Goal: Information Seeking & Learning: Find specific fact

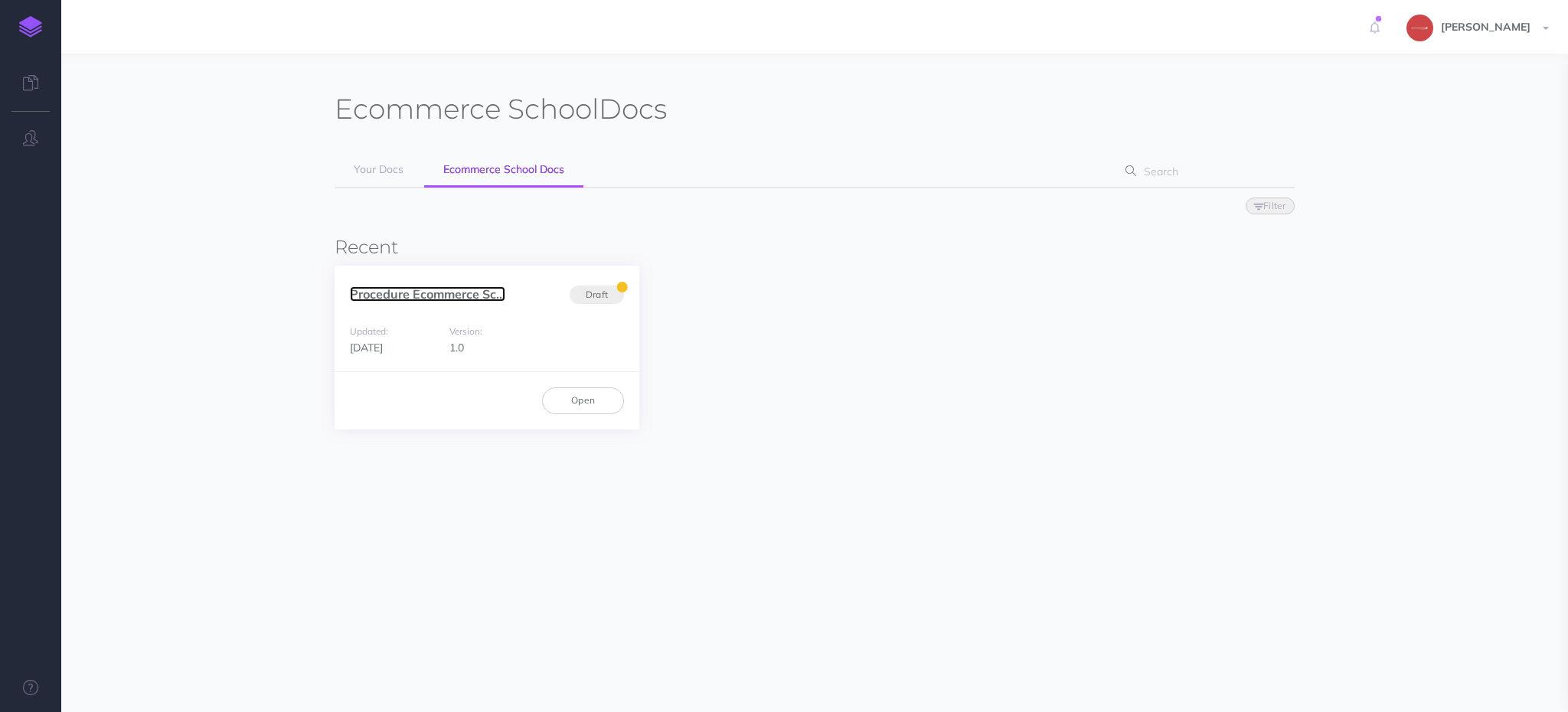
click at [394, 292] on link "Procedure Ecommerce Sc..." at bounding box center [428, 294] width 155 height 16
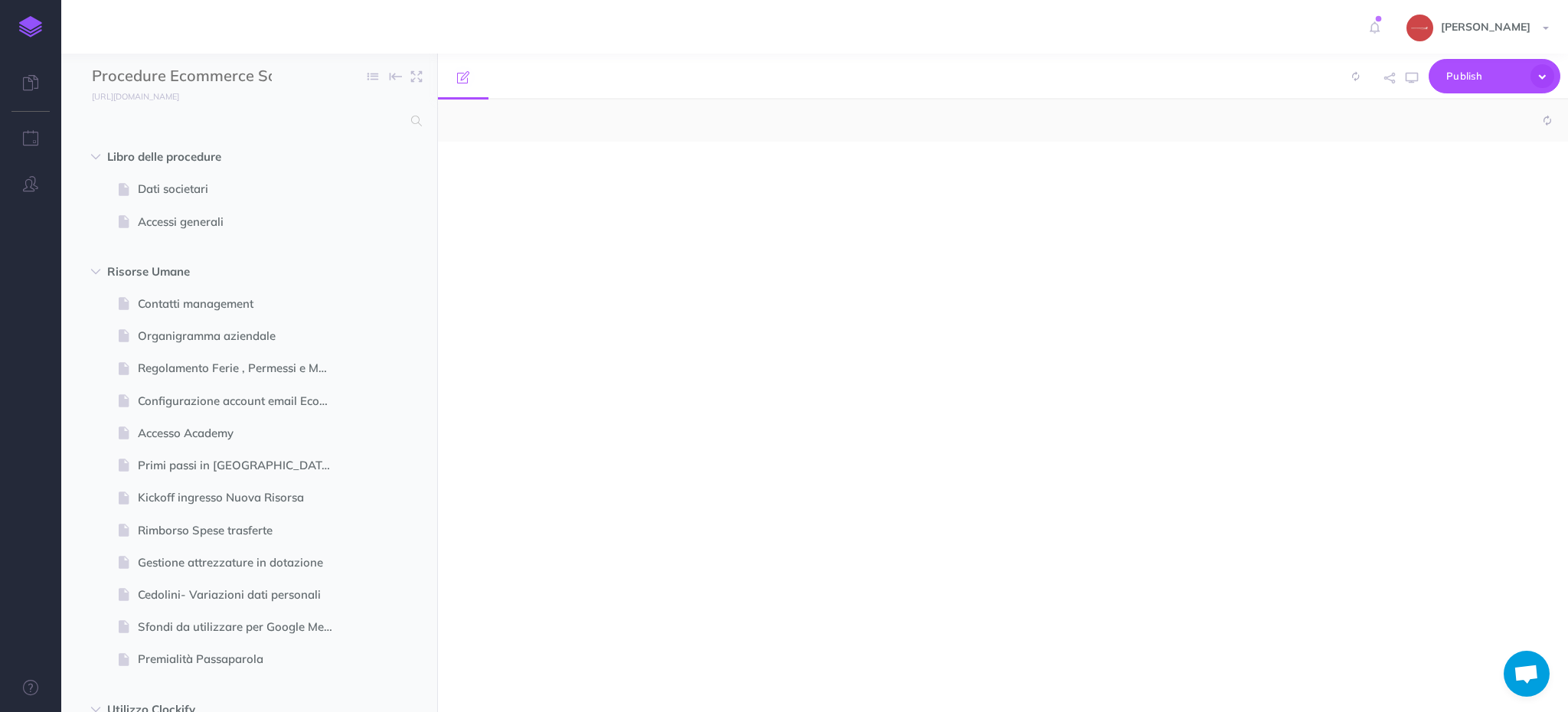
select select "null"
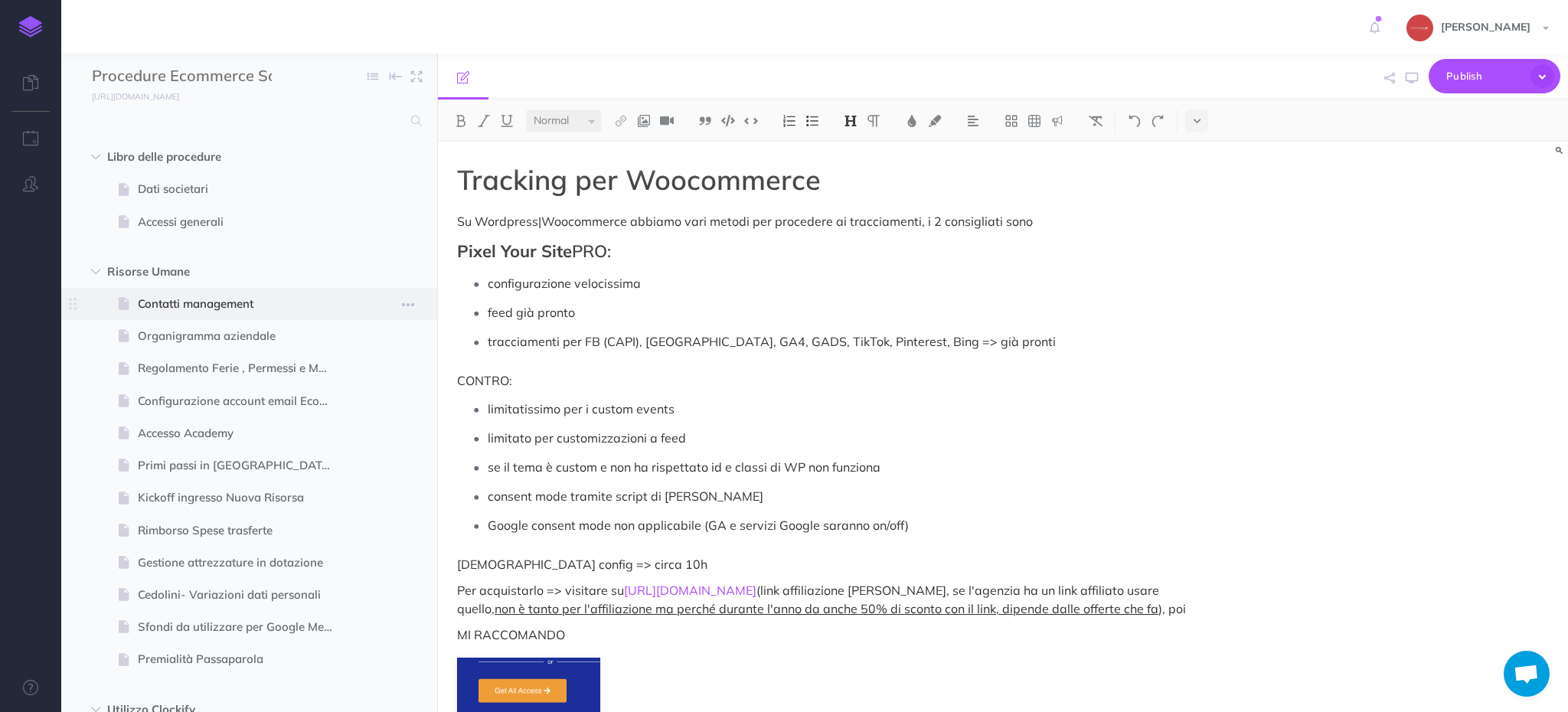
scroll to position [1267, 0]
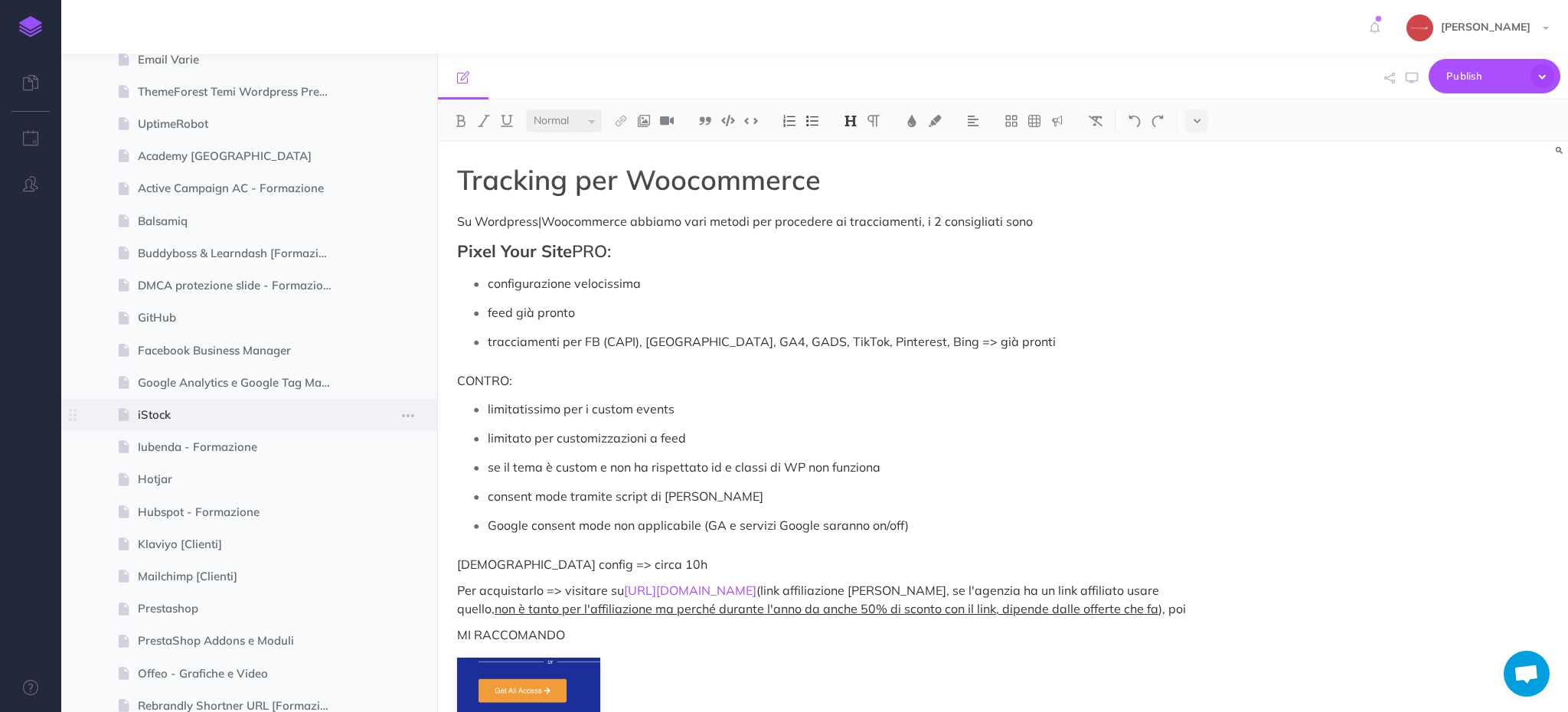
click at [280, 400] on span at bounding box center [249, 415] width 376 height 32
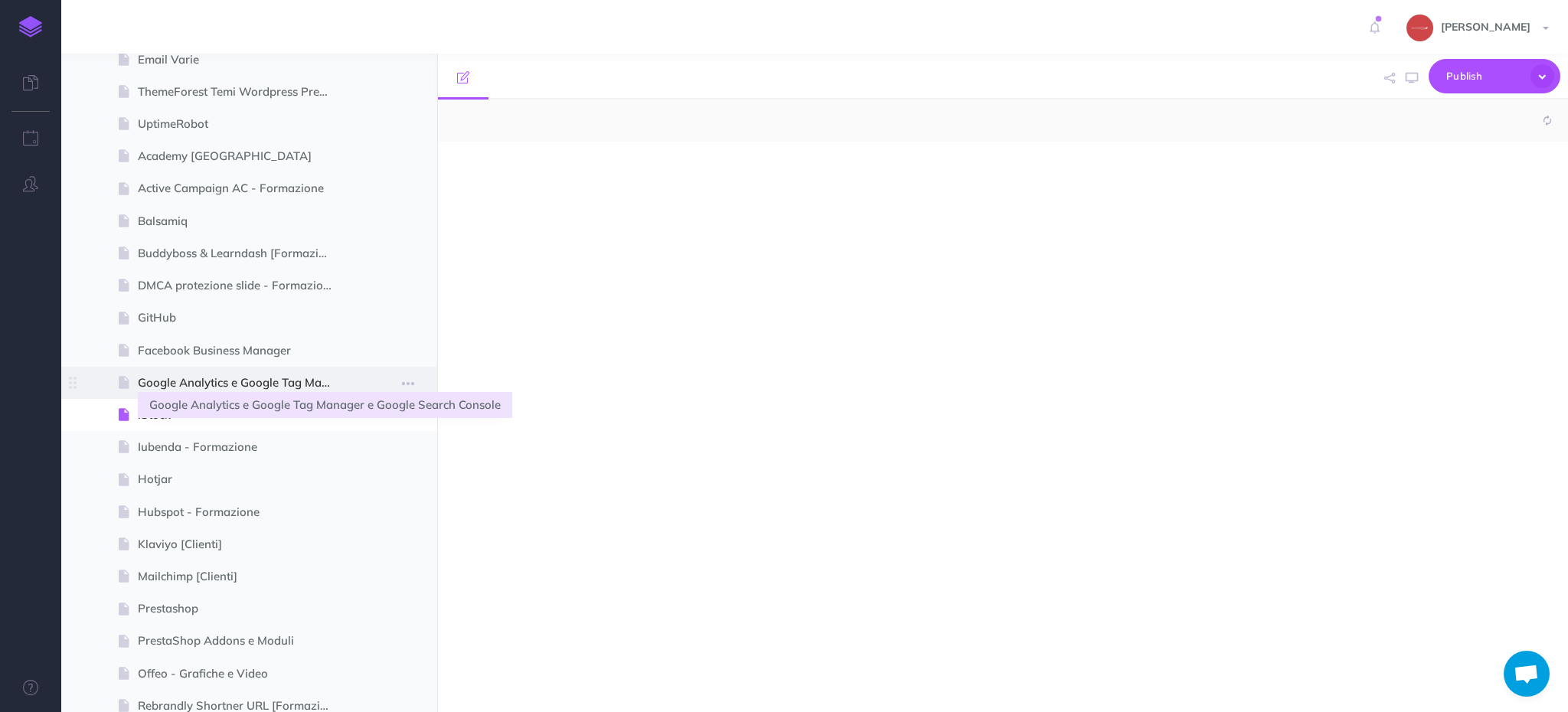
click at [292, 388] on span "Google Analytics e Google Tag Manager e Google Search Console" at bounding box center [241, 383] width 207 height 19
select select "null"
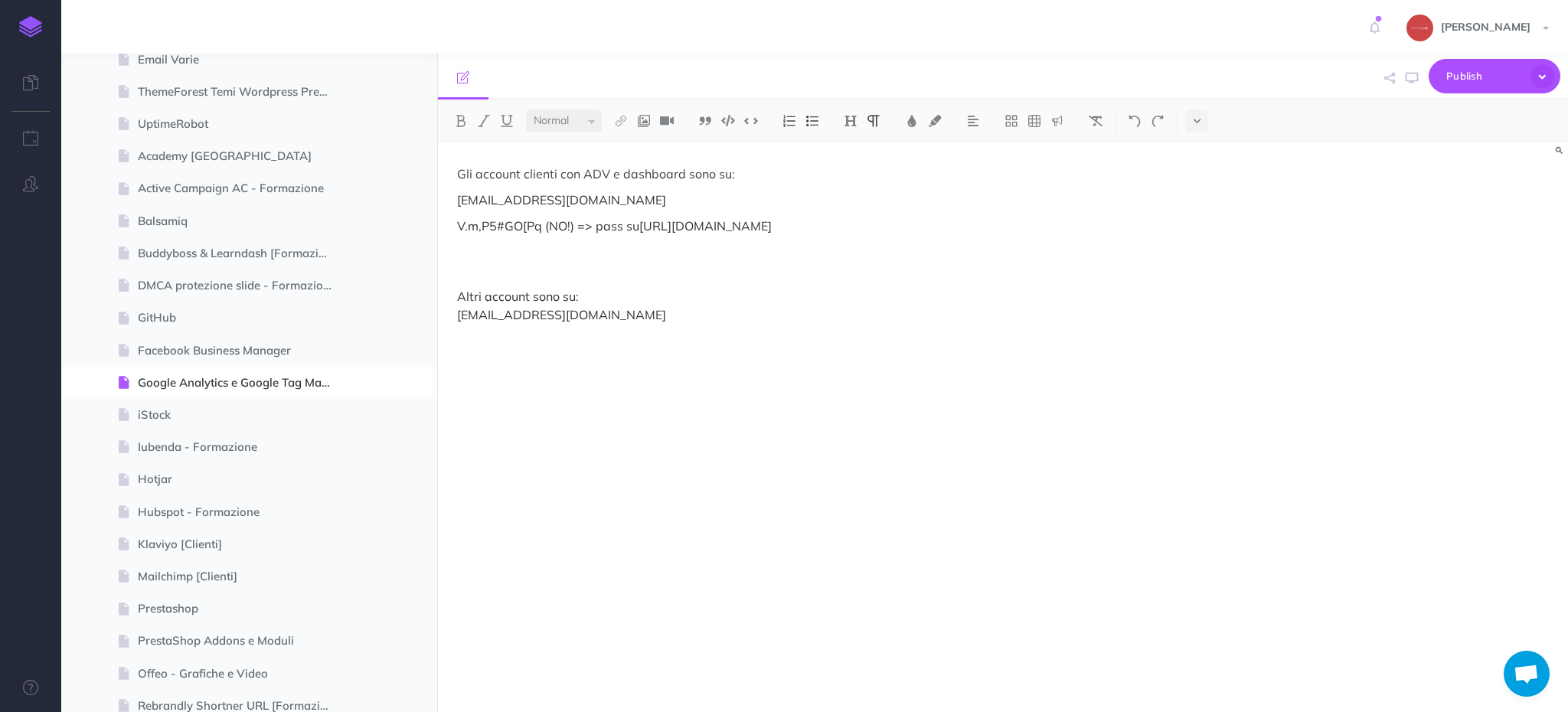
click at [661, 324] on p "Altri account sono su: [EMAIL_ADDRESS][DOMAIN_NAME]" at bounding box center [833, 305] width 752 height 36
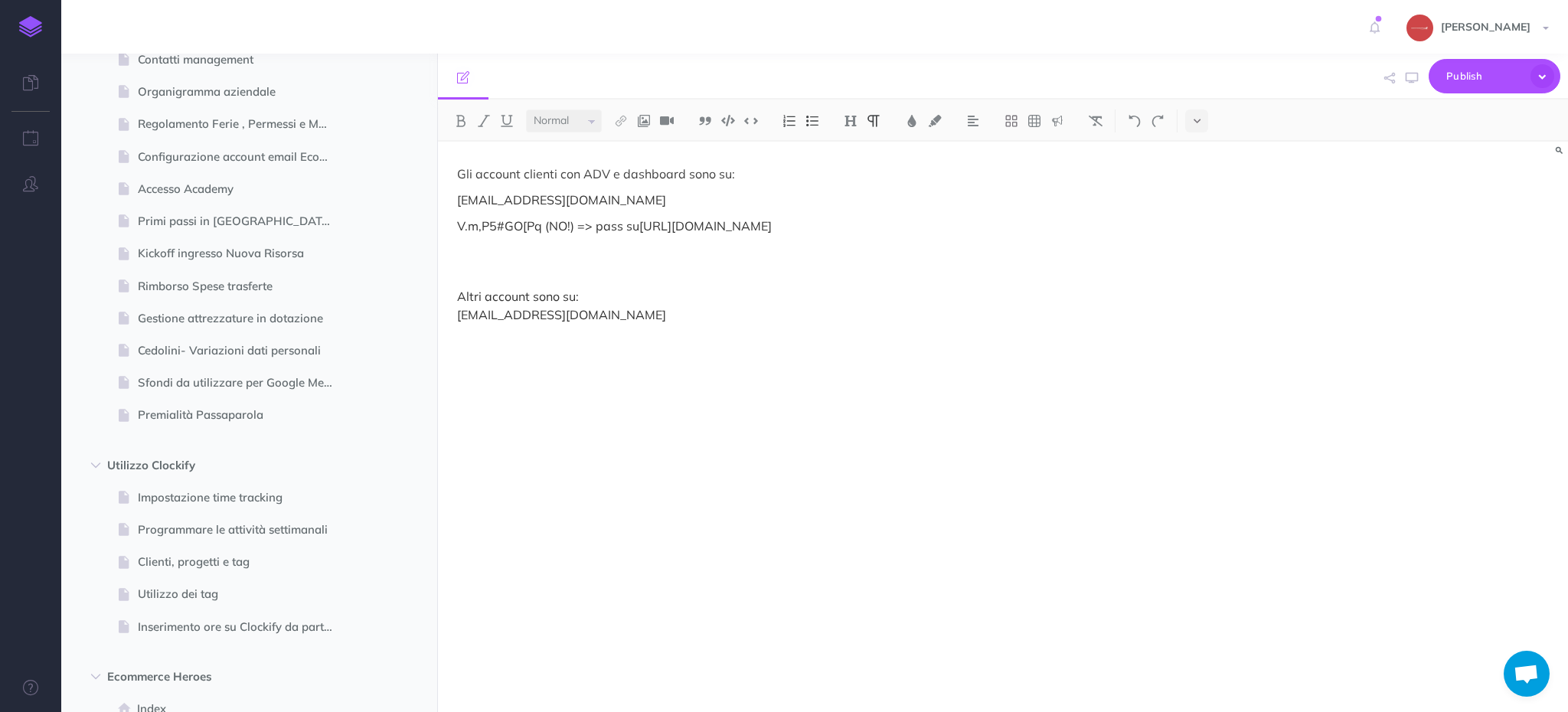
scroll to position [1267, 0]
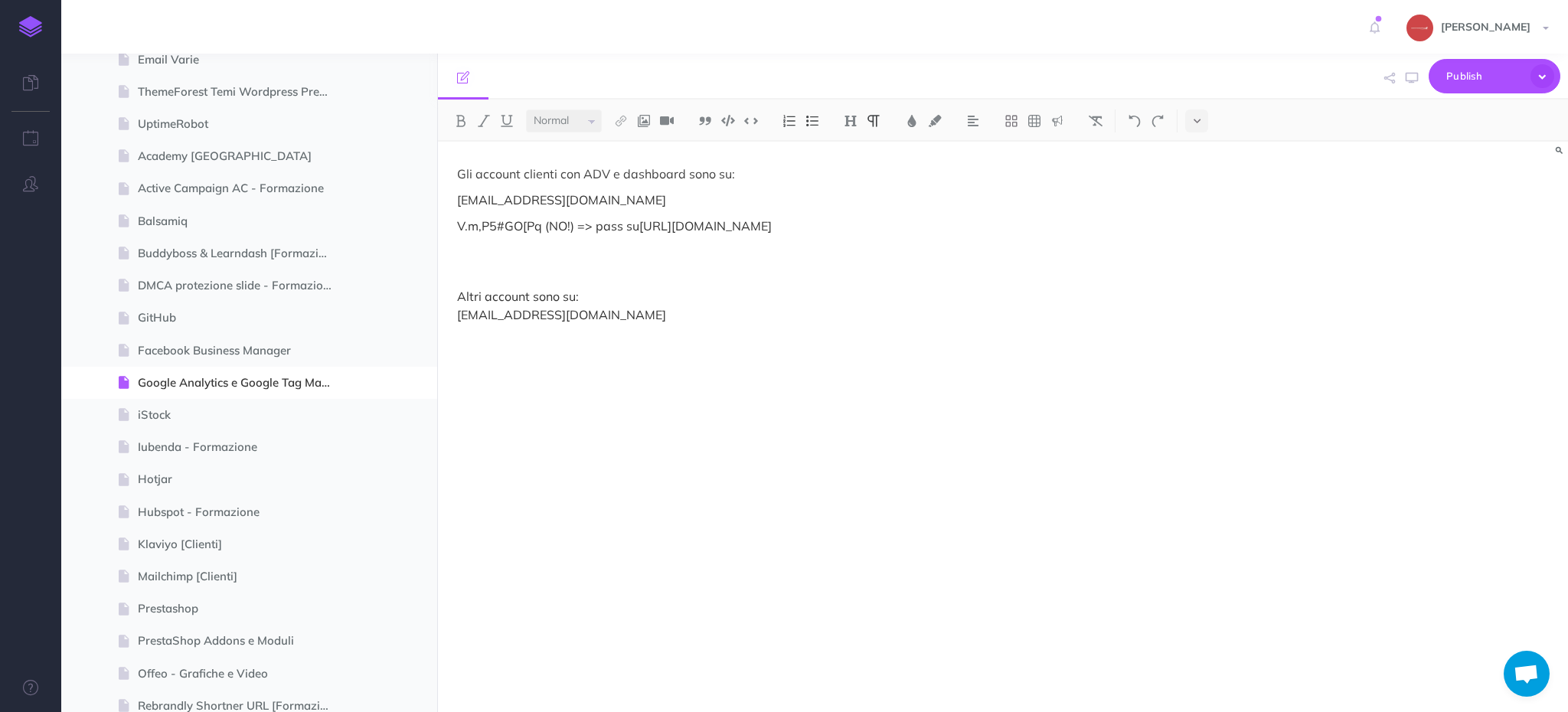
click at [751, 324] on p "Altri account sono su: [EMAIL_ADDRESS][DOMAIN_NAME]" at bounding box center [833, 305] width 752 height 36
click at [1384, 81] on icon "button" at bounding box center [1389, 78] width 11 height 11
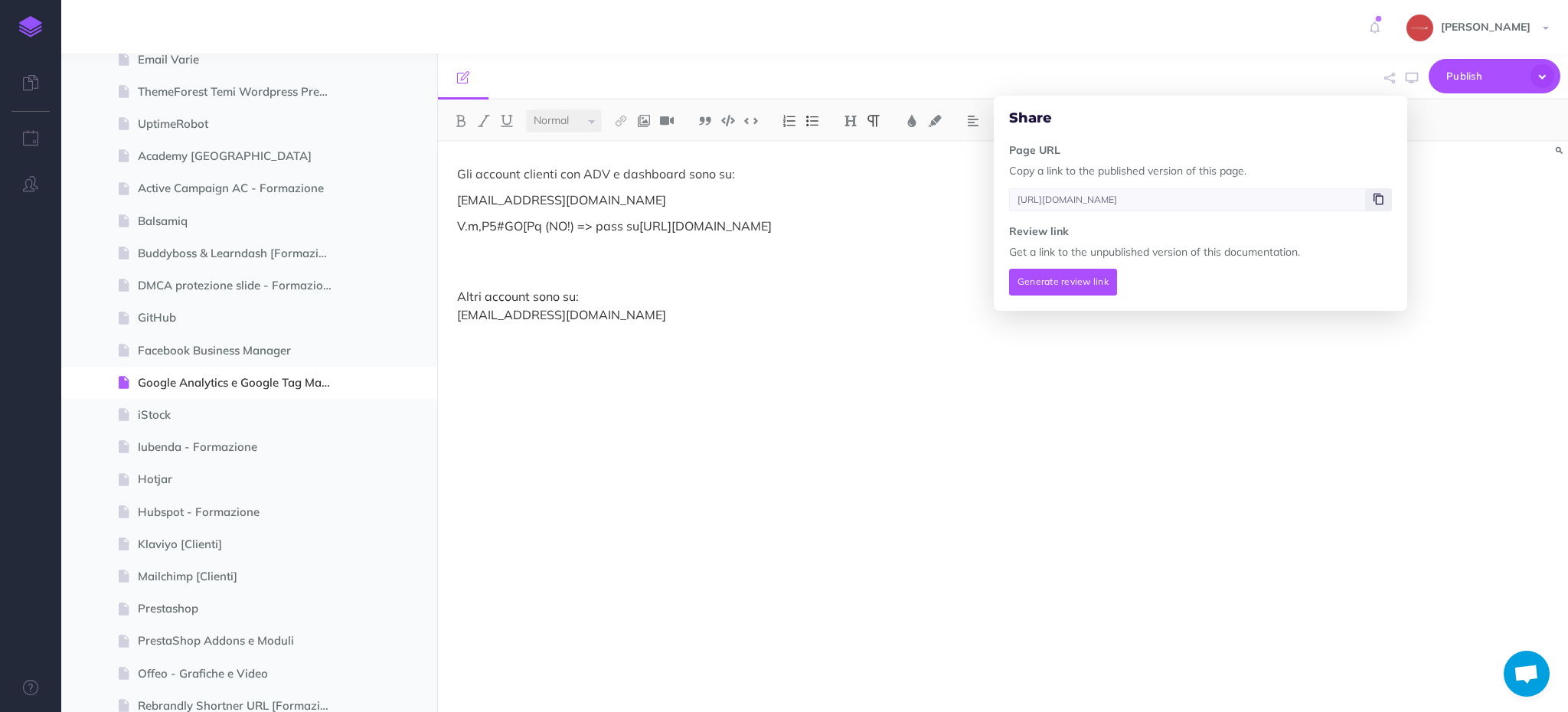
click at [1386, 196] on span at bounding box center [1379, 200] width 26 height 23
click at [792, 304] on div "Gli account clienti con ADV e dashboard sono su: [EMAIL_ADDRESS][DOMAIN_NAME] V…" at bounding box center [833, 419] width 791 height 555
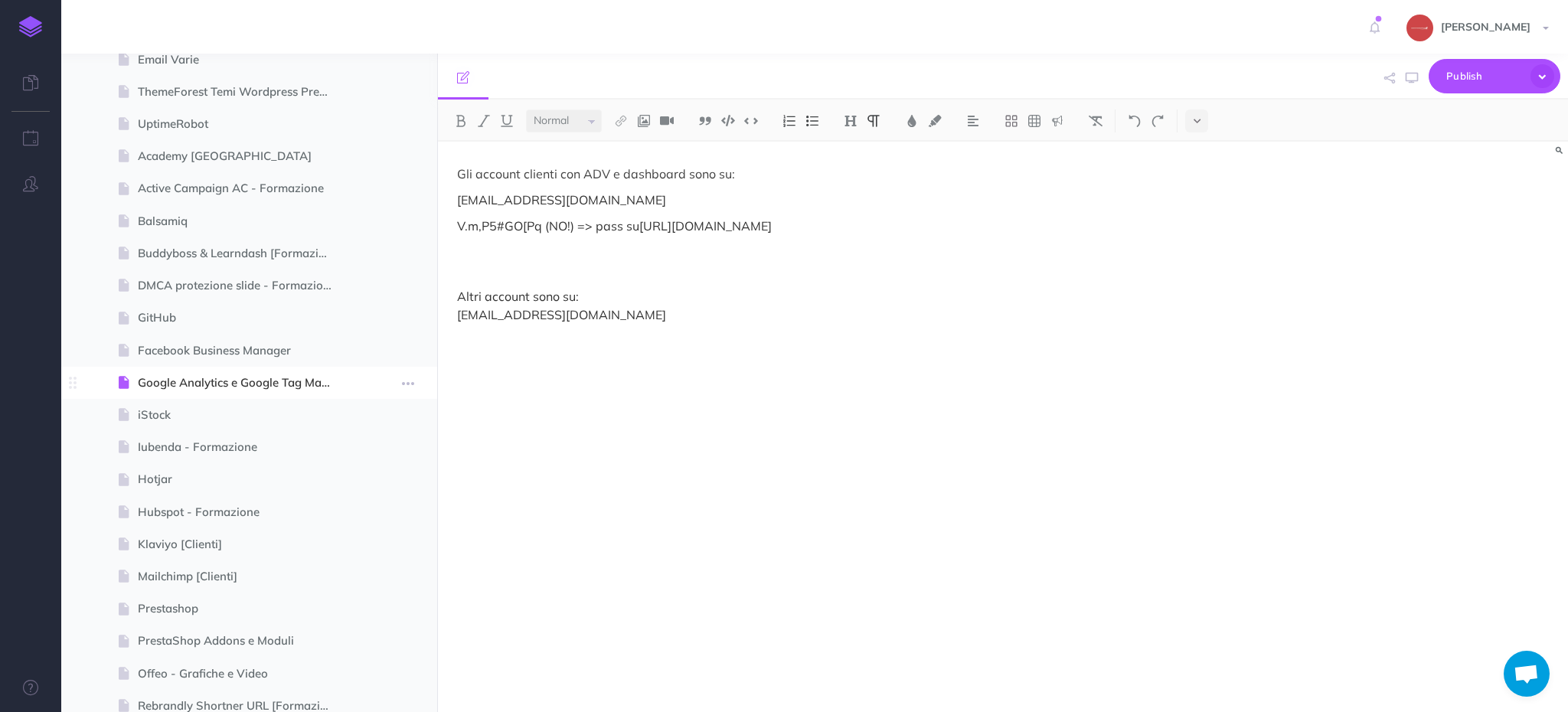
scroll to position [2495, 0]
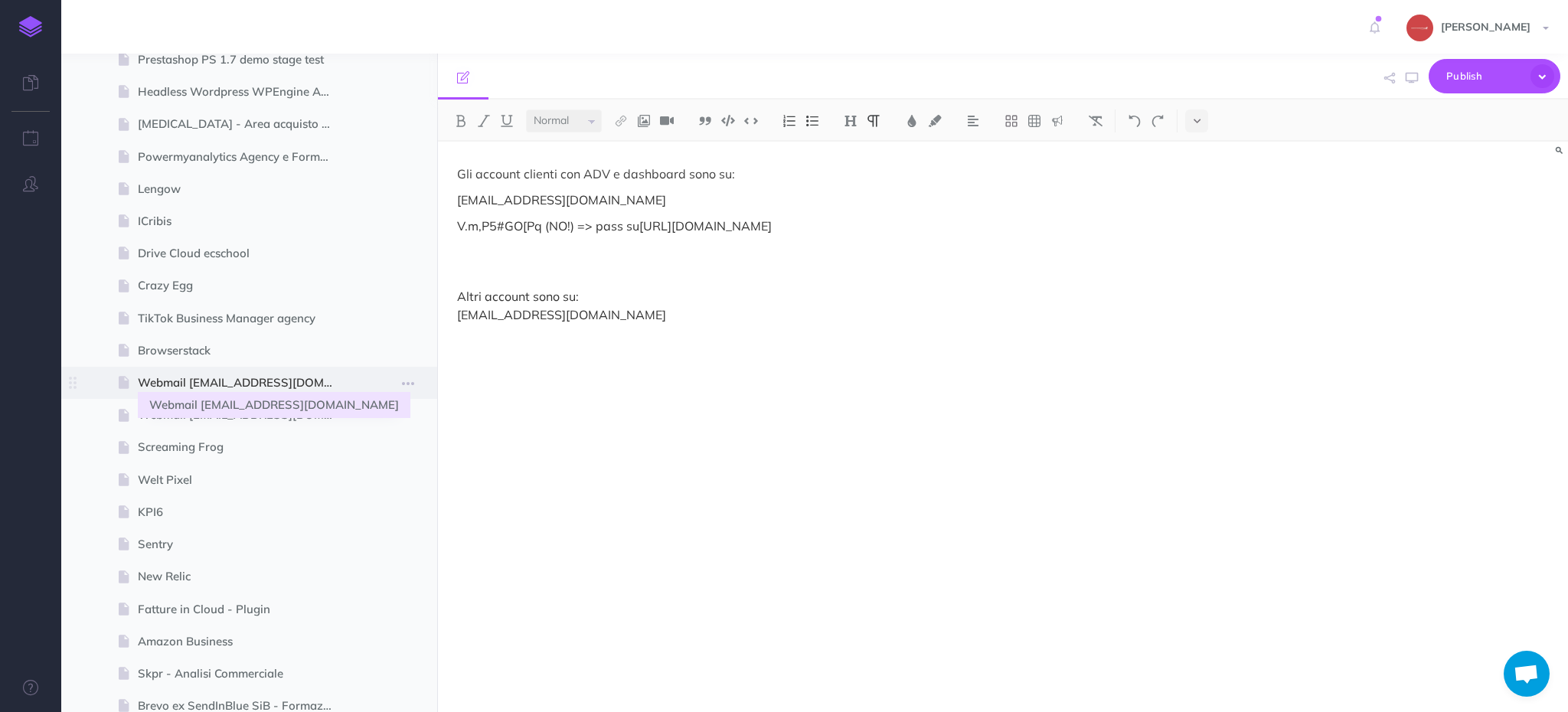
click at [269, 386] on span "Webmail [EMAIL_ADDRESS][DOMAIN_NAME]" at bounding box center [241, 383] width 207 height 19
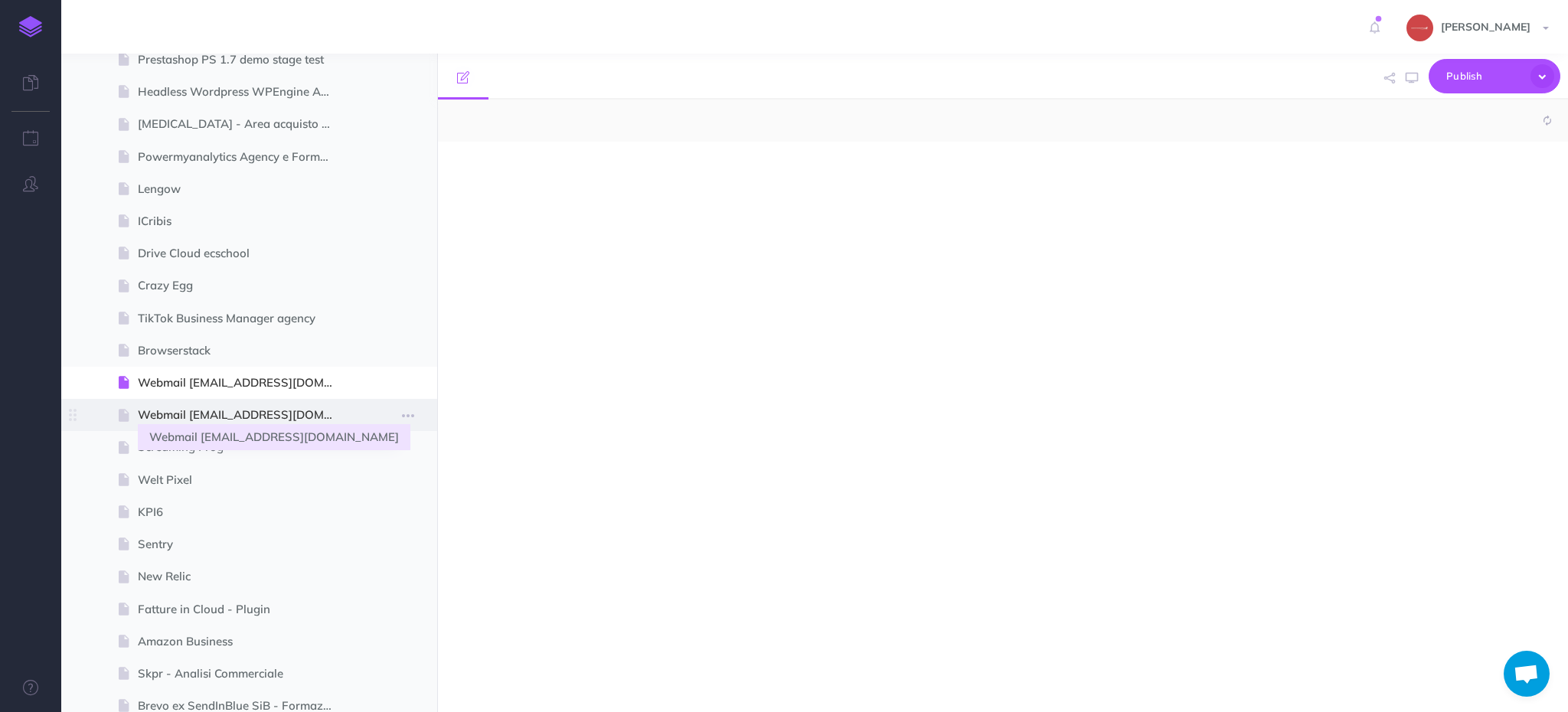
click at [270, 412] on span "Webmail [EMAIL_ADDRESS][DOMAIN_NAME]" at bounding box center [241, 415] width 207 height 19
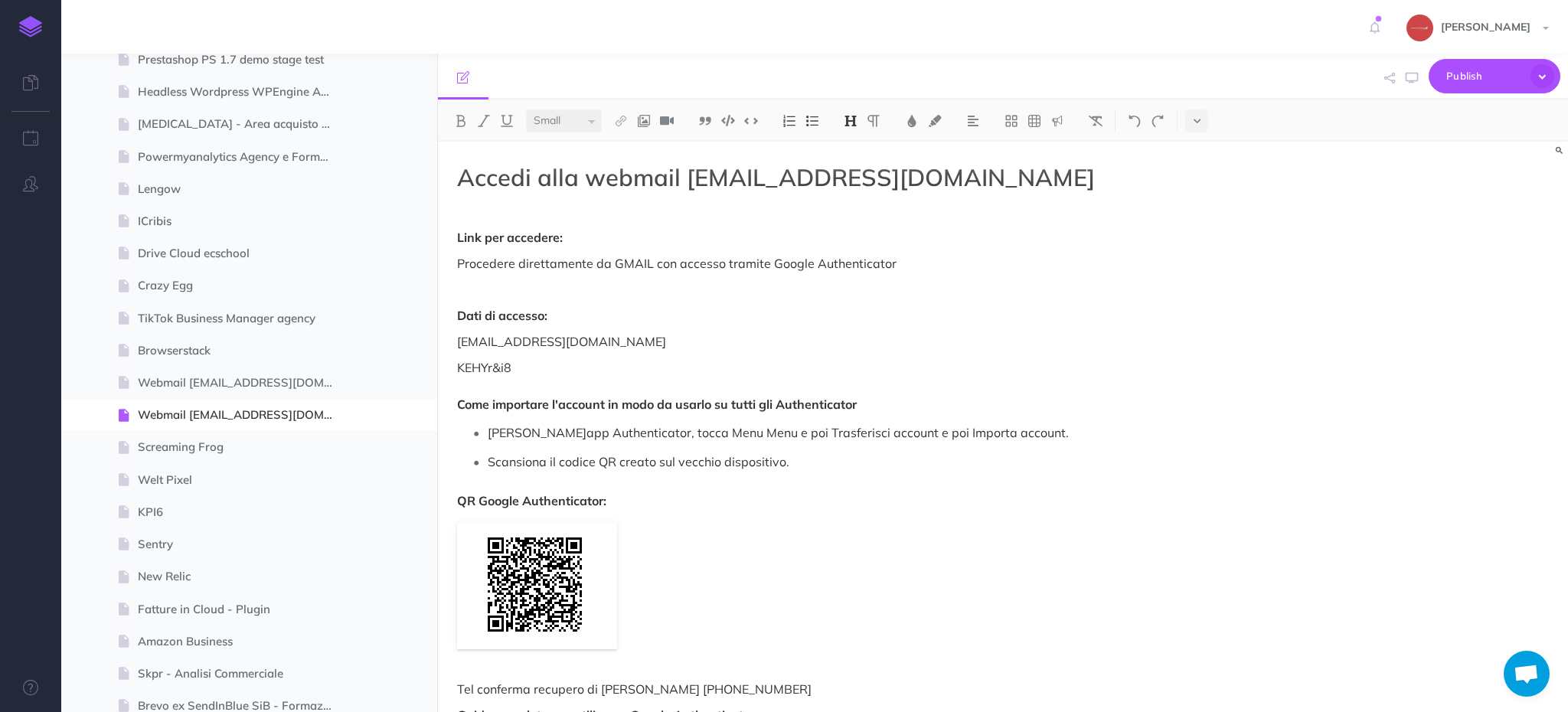
select select "null"
drag, startPoint x: 532, startPoint y: 366, endPoint x: 439, endPoint y: 361, distance: 93.1
click at [439, 362] on div "Accedi alla webmail [EMAIL_ADDRESS][DOMAIN_NAME] Link per accedere: Procedere d…" at bounding box center [833, 531] width 791 height 780
copy p "KEHYr&i8"
